Goal: Task Accomplishment & Management: Manage account settings

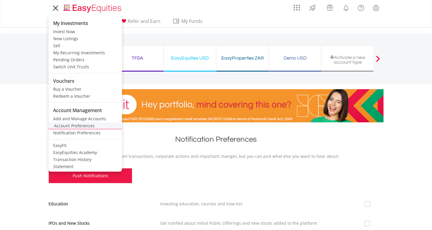
click at [80, 125] on link "Account Preferences" at bounding box center [84, 125] width 73 height 7
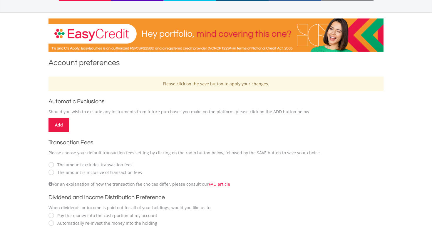
scroll to position [117, 0]
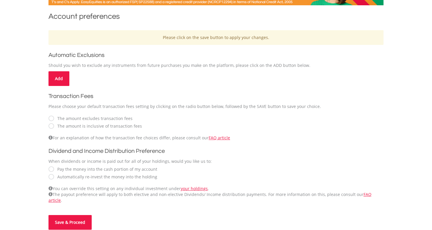
click at [95, 170] on label "Pay the money into the cash portion of my account" at bounding box center [105, 169] width 103 height 6
click at [82, 219] on button "Save & Proceed" at bounding box center [69, 222] width 43 height 15
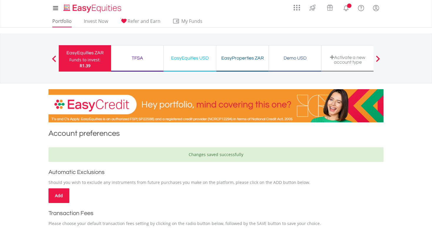
click at [66, 23] on link "Portfolio" at bounding box center [62, 22] width 24 height 9
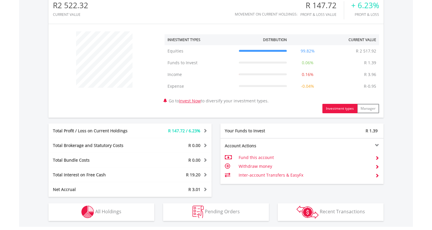
scroll to position [56, 112]
click at [224, 207] on button "Pending Orders Pending Orders" at bounding box center [216, 212] width 106 height 18
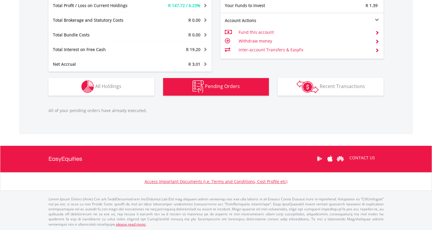
click at [303, 88] on img "button" at bounding box center [307, 86] width 22 height 13
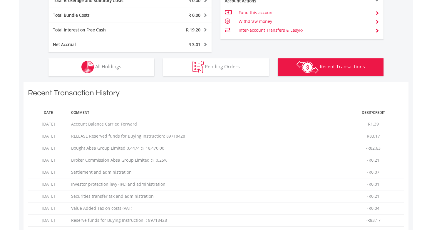
scroll to position [325, 0]
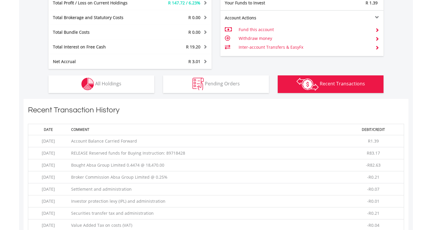
click at [141, 85] on button "Holdings All Holdings" at bounding box center [101, 84] width 106 height 18
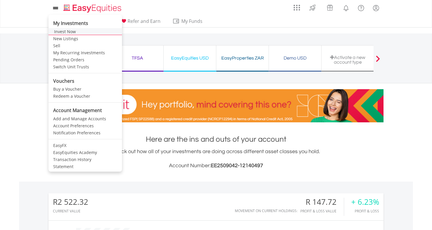
scroll to position [0, 0]
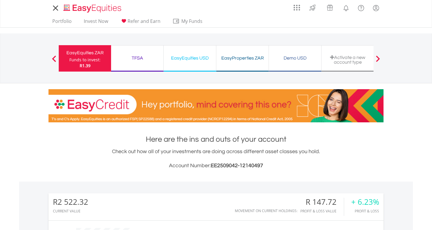
click at [160, 52] on div "TFSA Funds to invest: R1.39" at bounding box center [137, 58] width 53 height 26
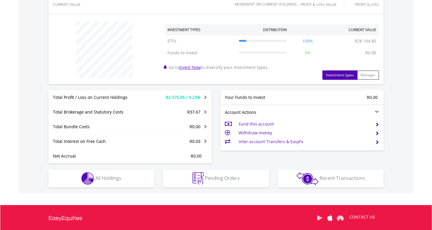
scroll to position [262, 0]
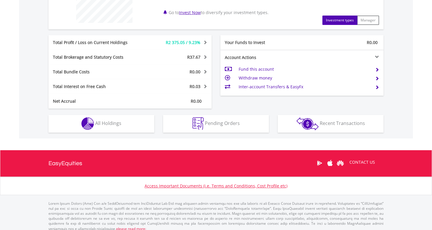
click at [125, 127] on button "Holdings All Holdings" at bounding box center [101, 124] width 106 height 18
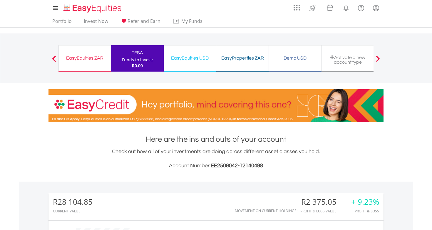
scroll to position [0, 0]
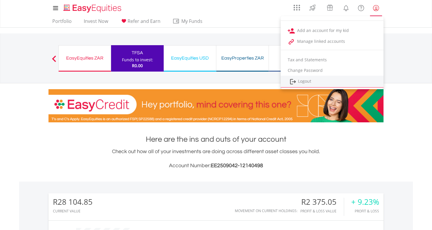
click at [343, 87] on link "Logout" at bounding box center [331, 82] width 103 height 12
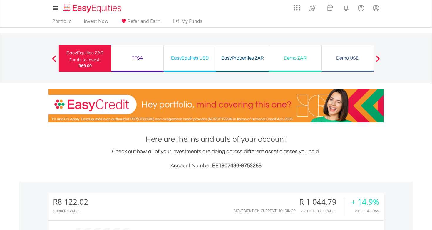
scroll to position [56, 112]
click at [59, 21] on link "Portfolio" at bounding box center [62, 22] width 24 height 9
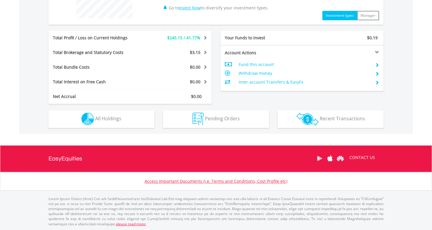
scroll to position [266, 0]
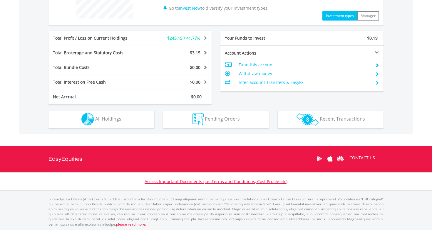
click at [136, 119] on button "Holdings All Holdings" at bounding box center [101, 120] width 106 height 18
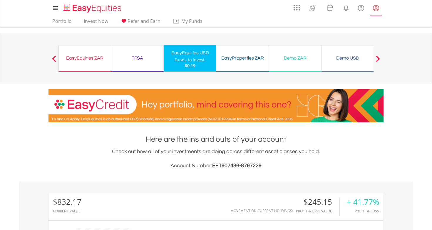
scroll to position [0, 0]
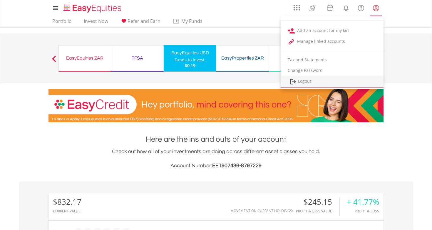
click at [349, 79] on link "Logout" at bounding box center [331, 82] width 103 height 12
